Goal: Check status

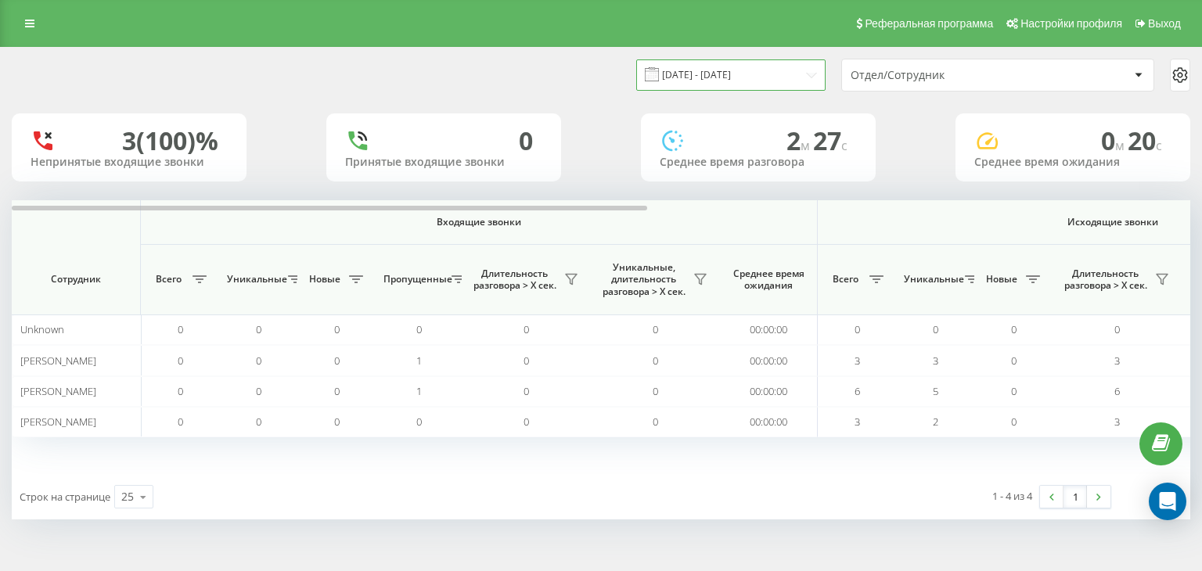
click at [737, 70] on input "[DATE] - [DATE]" at bounding box center [730, 74] width 189 height 31
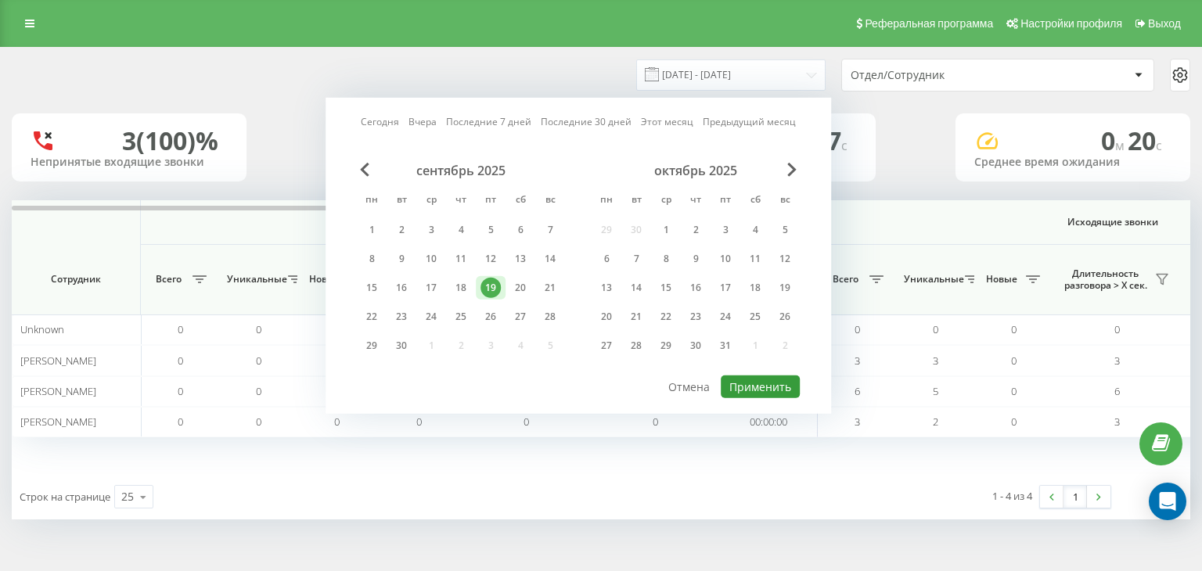
click at [750, 381] on button "Применить" at bounding box center [760, 387] width 79 height 23
click at [0, 0] on div at bounding box center [0, 0] width 0 height 0
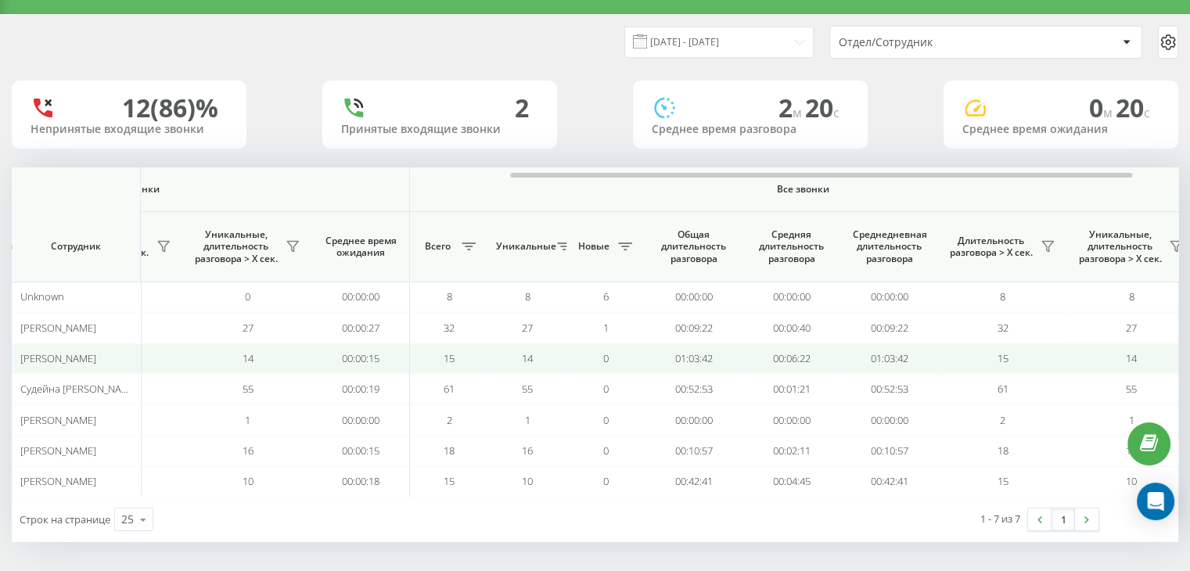
scroll to position [0, 976]
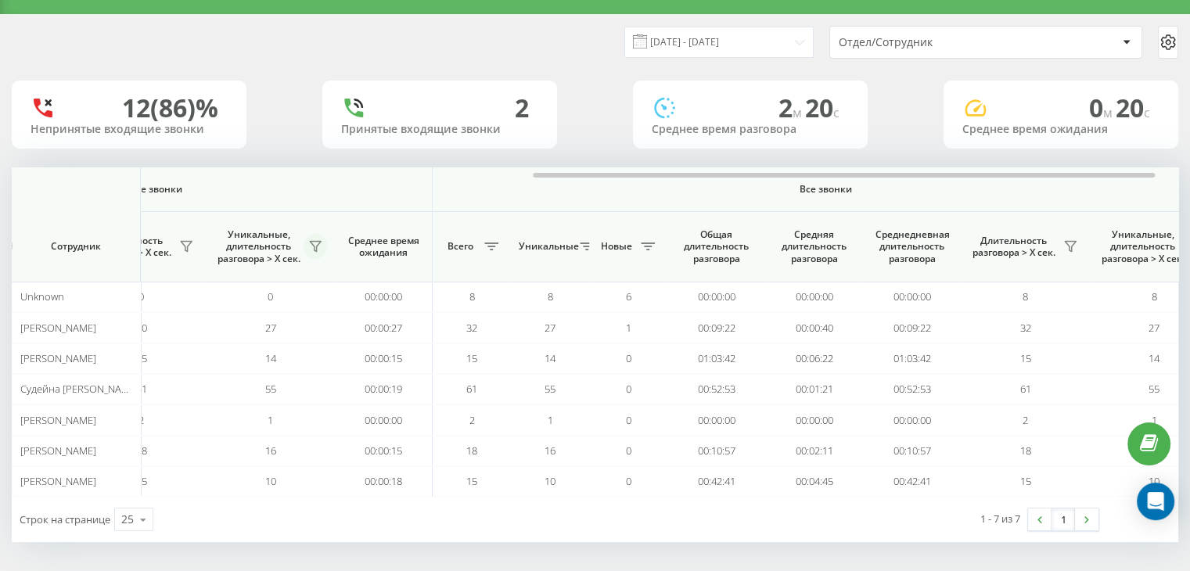
click at [317, 242] on icon at bounding box center [315, 247] width 11 height 10
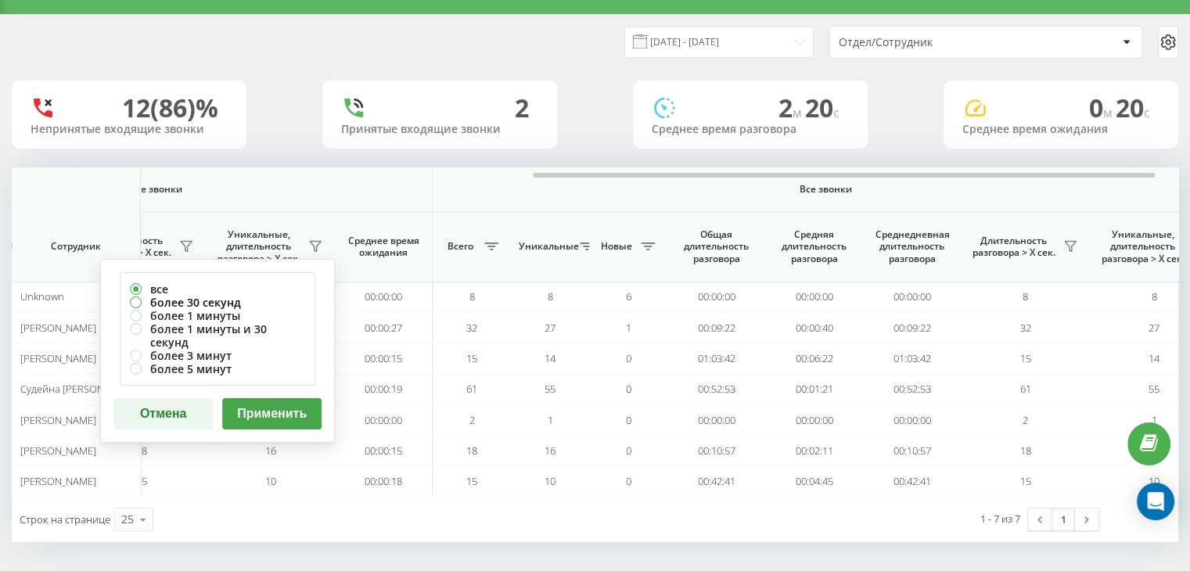
click at [219, 302] on label "более 30 секунд" at bounding box center [217, 302] width 175 height 13
radio input "true"
click at [268, 398] on button "Применить" at bounding box center [271, 413] width 99 height 31
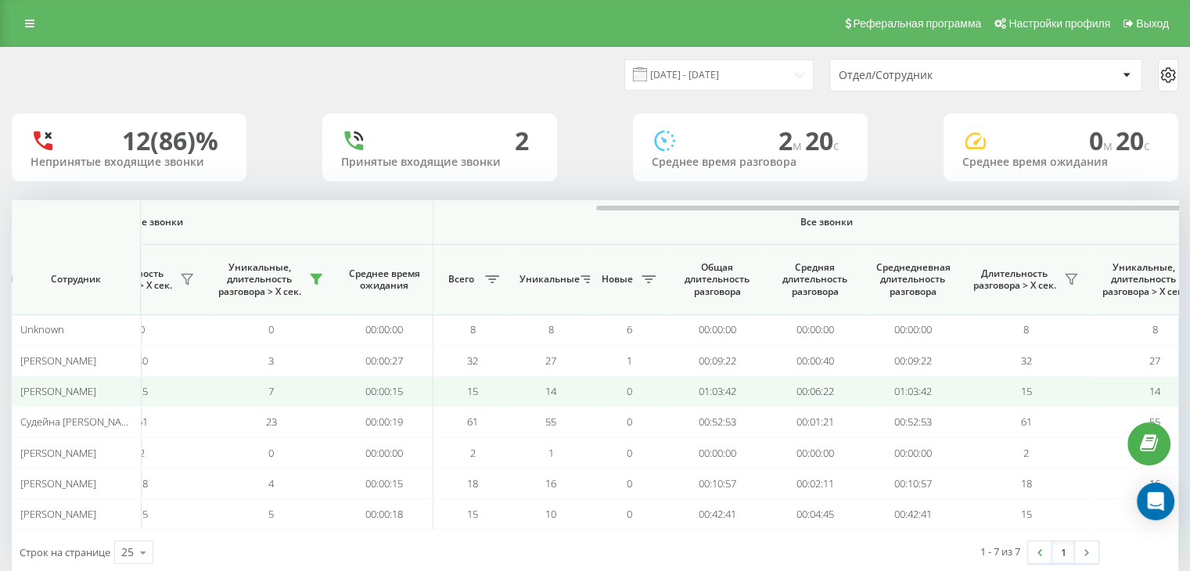
scroll to position [0, 1016]
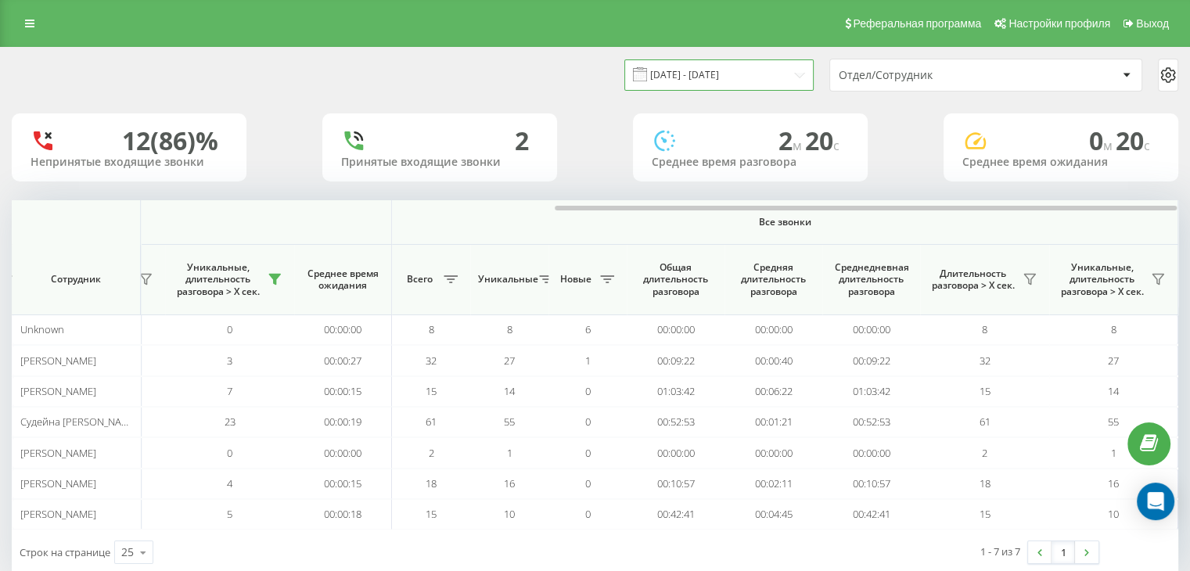
click at [701, 67] on input "[DATE] - [DATE]" at bounding box center [718, 74] width 189 height 31
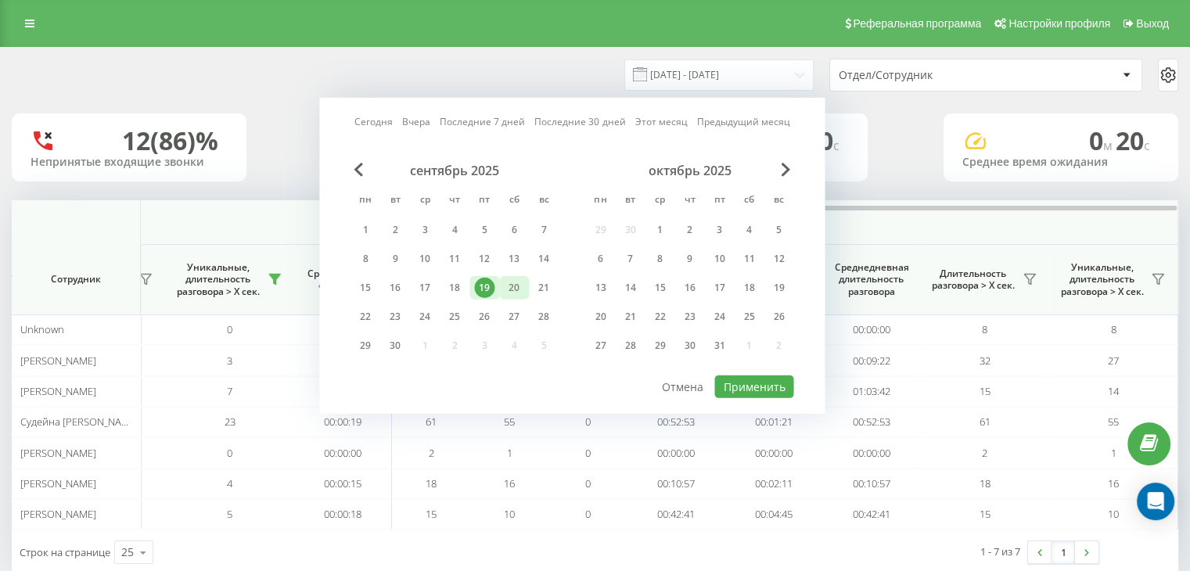
click at [507, 285] on div "20" at bounding box center [514, 288] width 20 height 20
click at [746, 395] on div "Сегодня Вчера Последние 7 дней Последние 30 дней Этот месяц Предыдущий месяц се…" at bounding box center [571, 256] width 505 height 316
click at [751, 382] on button "Применить" at bounding box center [753, 387] width 79 height 23
type input "[DATE] - [DATE]"
